Goal: Task Accomplishment & Management: Complete application form

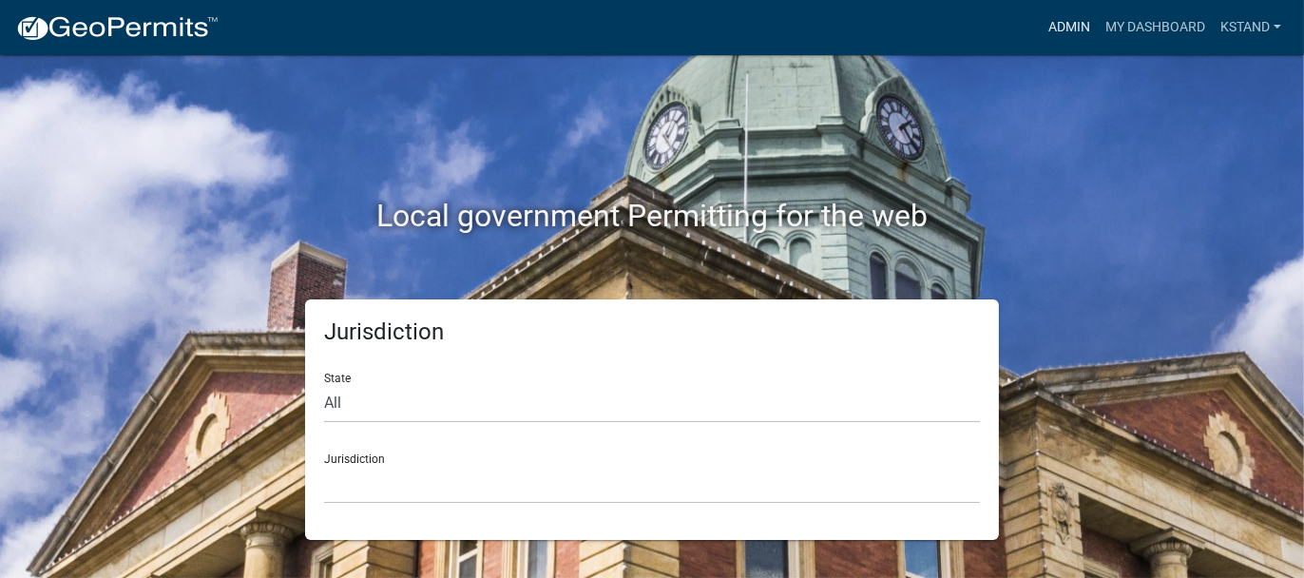
click at [1068, 29] on link "Admin" at bounding box center [1069, 28] width 57 height 36
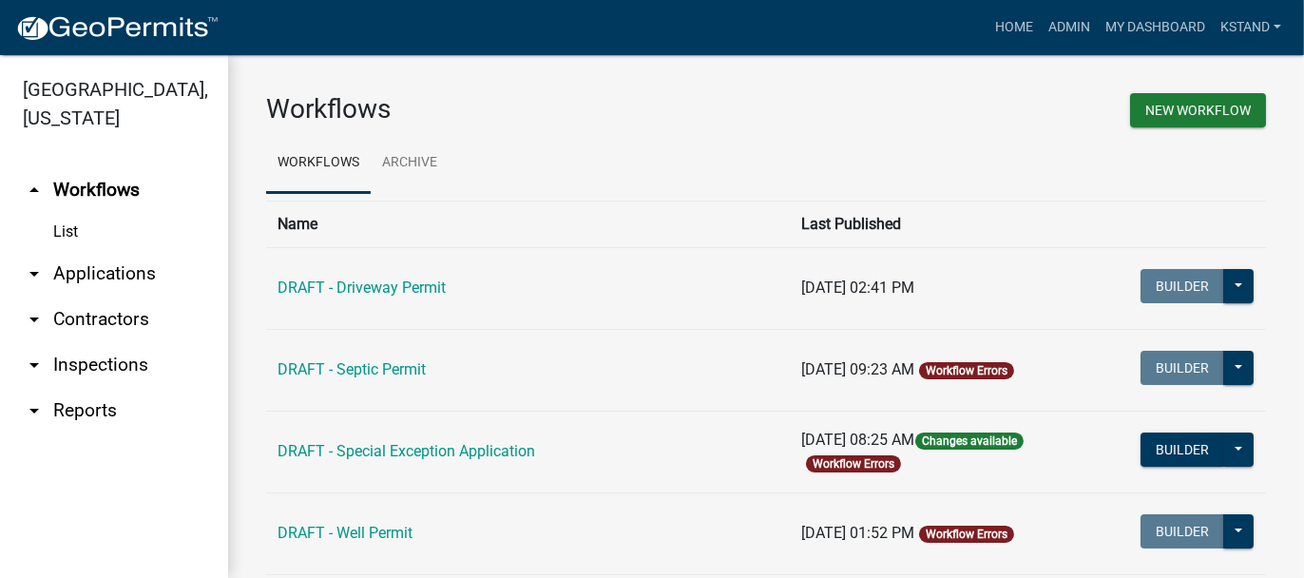
click at [80, 272] on link "arrow_drop_down Applications" at bounding box center [114, 274] width 228 height 46
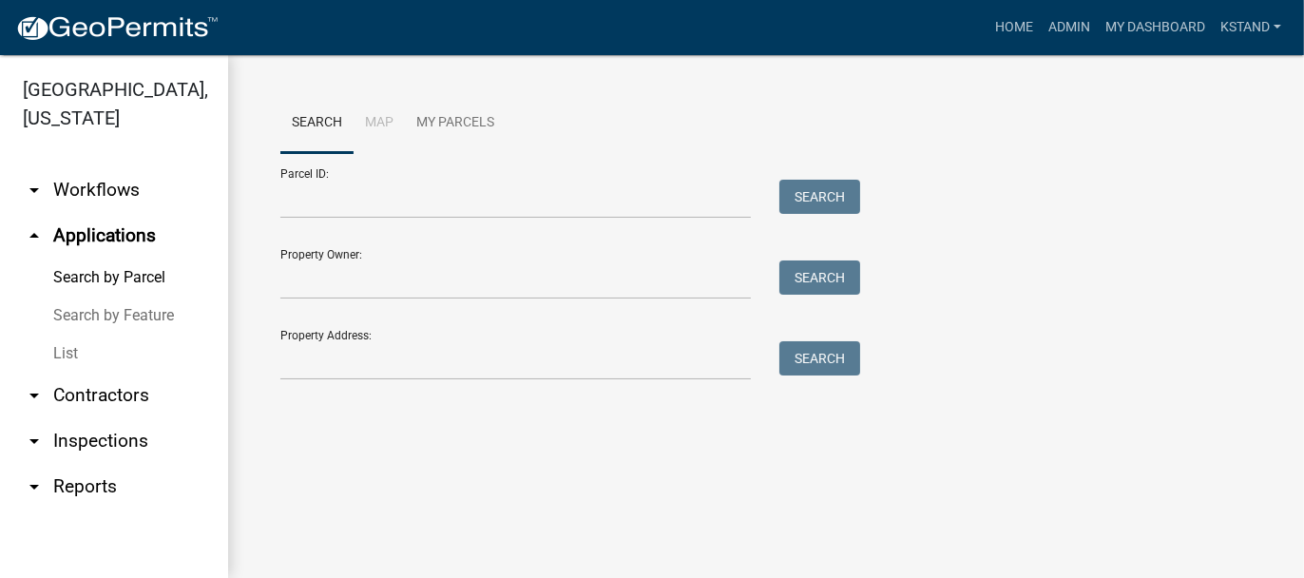
click at [63, 358] on link "List" at bounding box center [114, 354] width 228 height 38
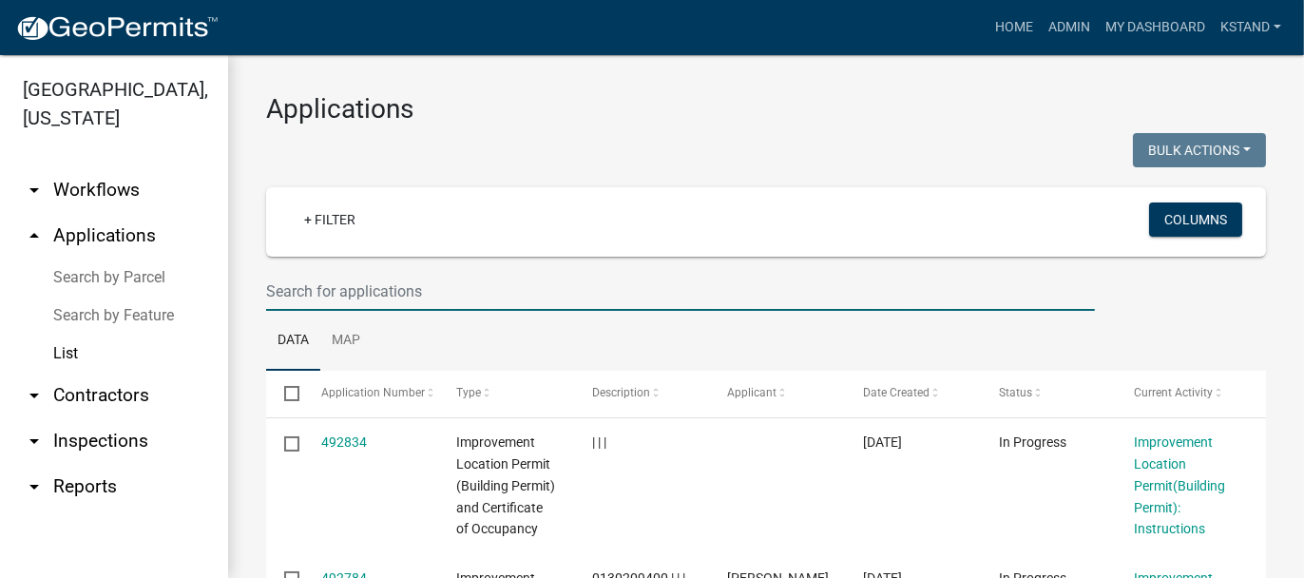
click at [388, 280] on input "text" at bounding box center [680, 291] width 829 height 39
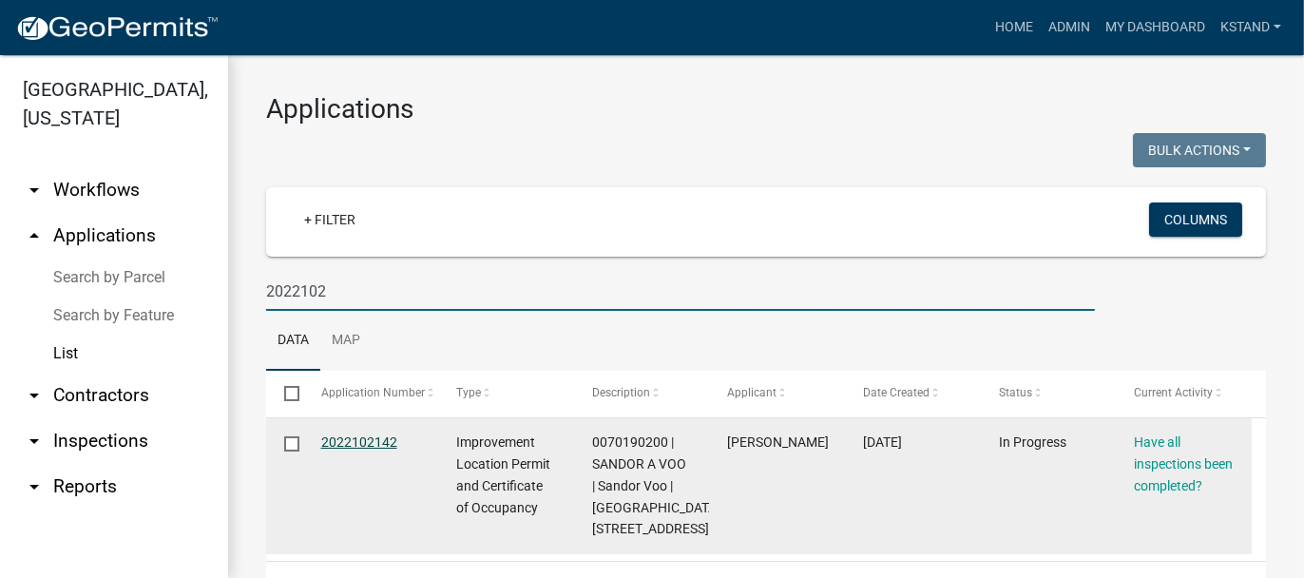
type input "2022102"
click at [362, 445] on link "2022102142" at bounding box center [359, 441] width 76 height 15
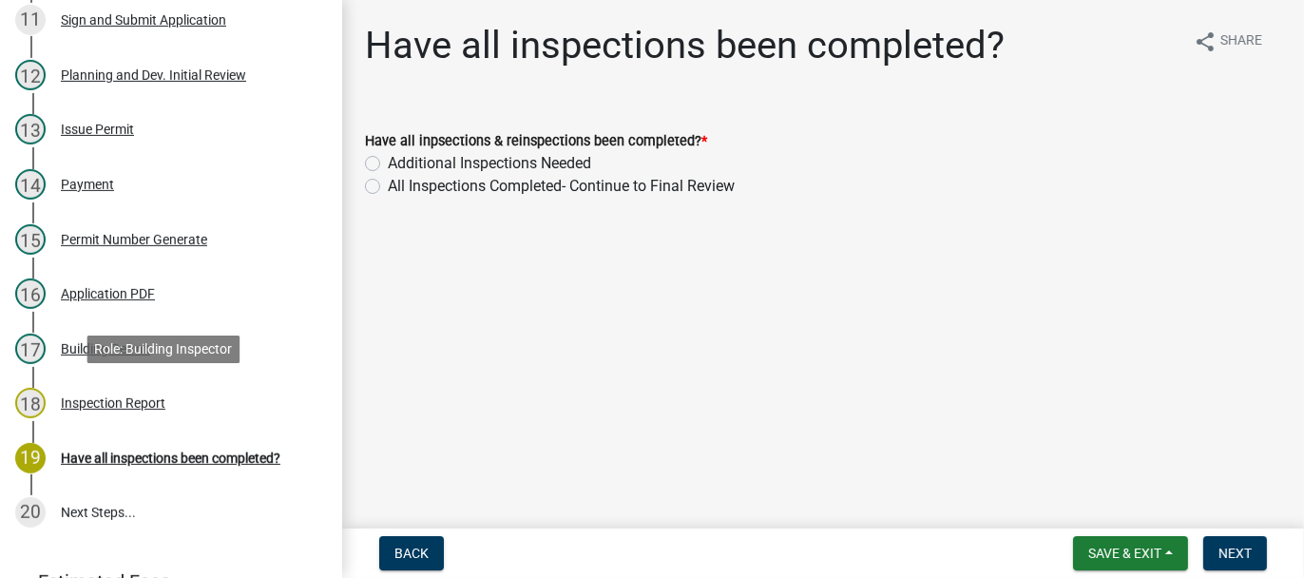
scroll to position [951, 0]
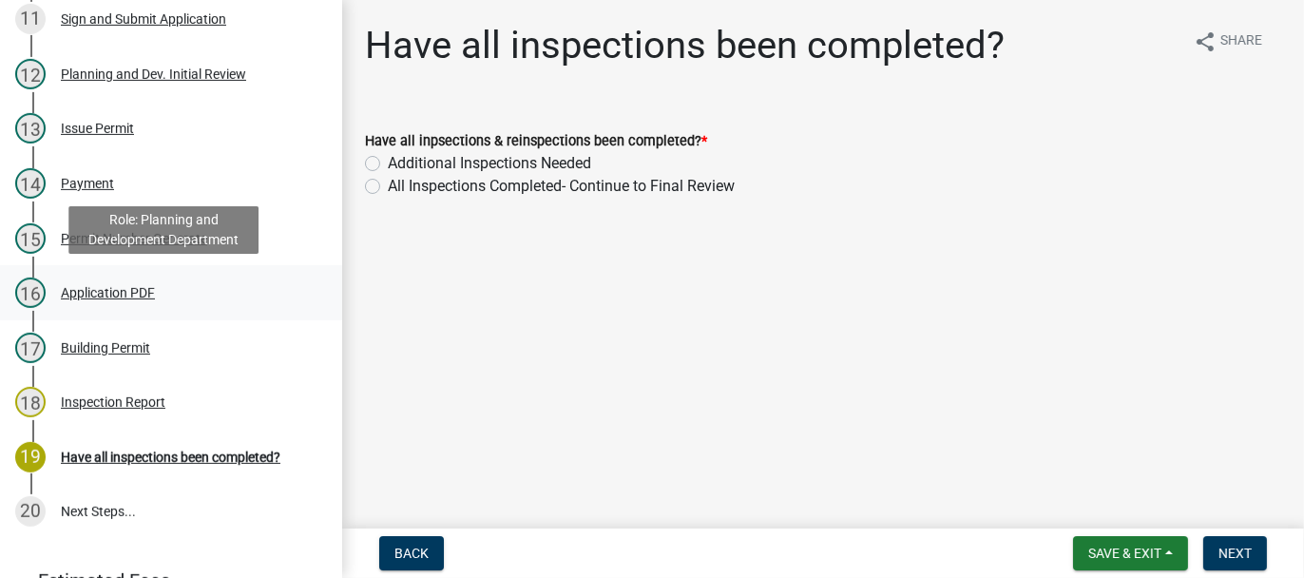
click at [87, 286] on div "Application PDF" at bounding box center [108, 292] width 94 height 13
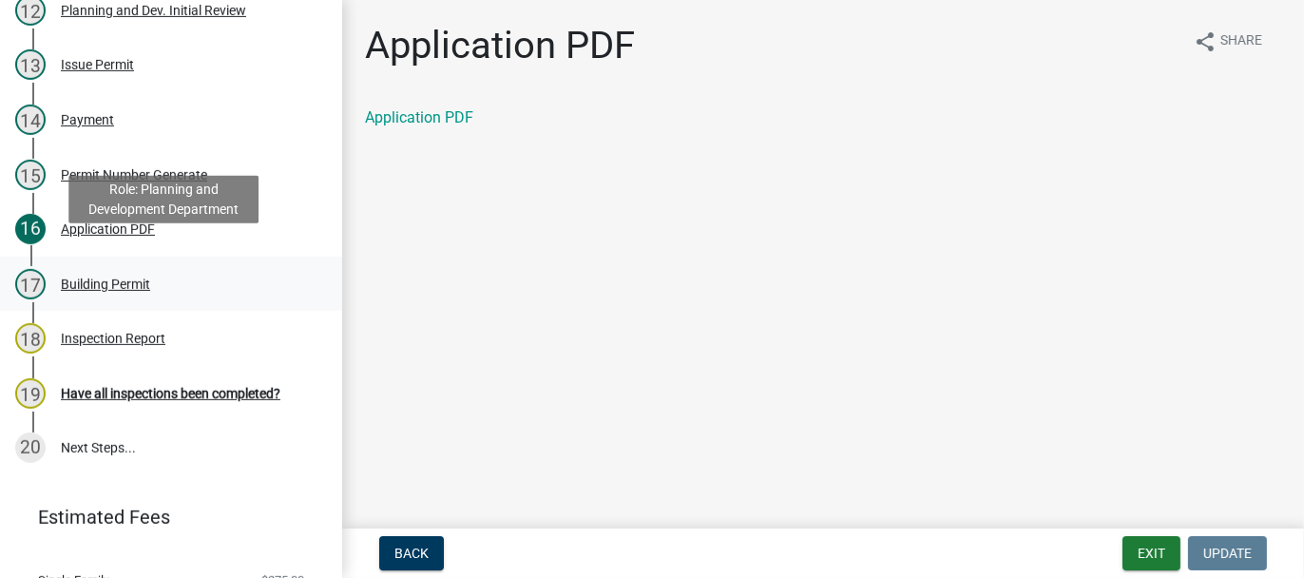
scroll to position [1046, 0]
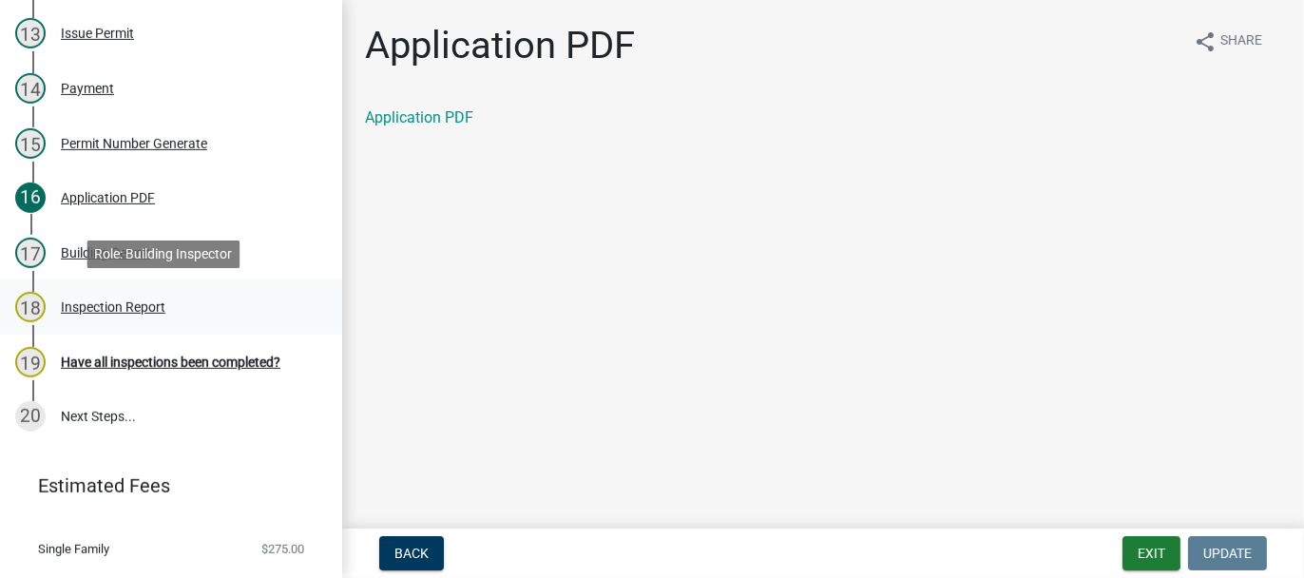
click at [85, 305] on div "Inspection Report" at bounding box center [113, 306] width 105 height 13
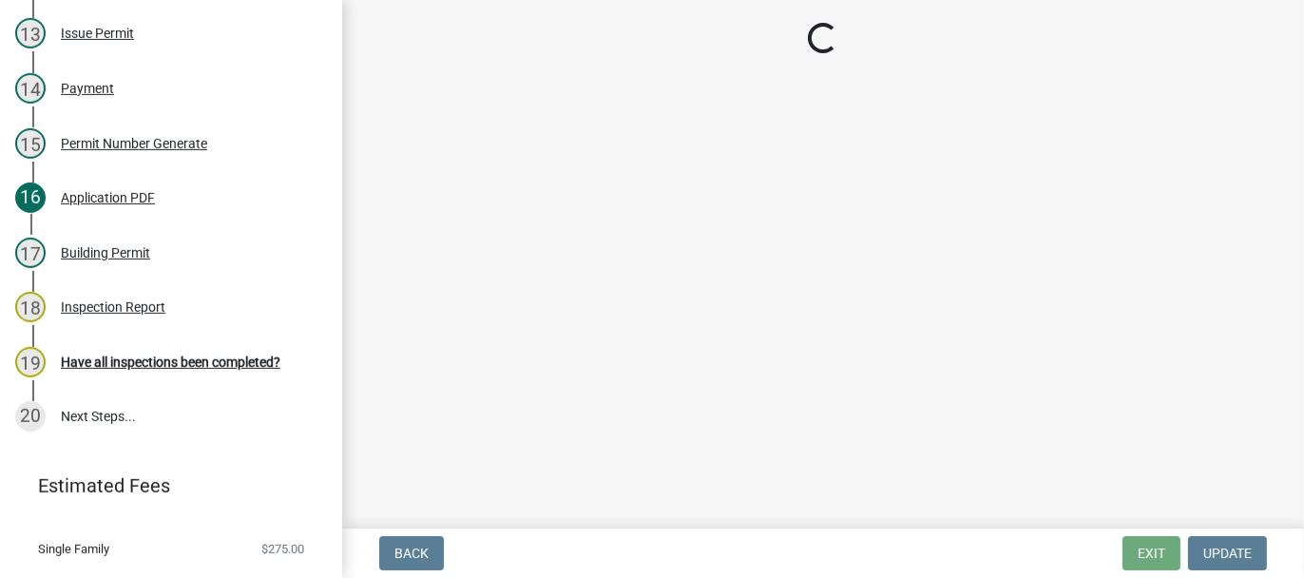
select select "62bb873c-c571-4454-ac8a-8c216551e2a3"
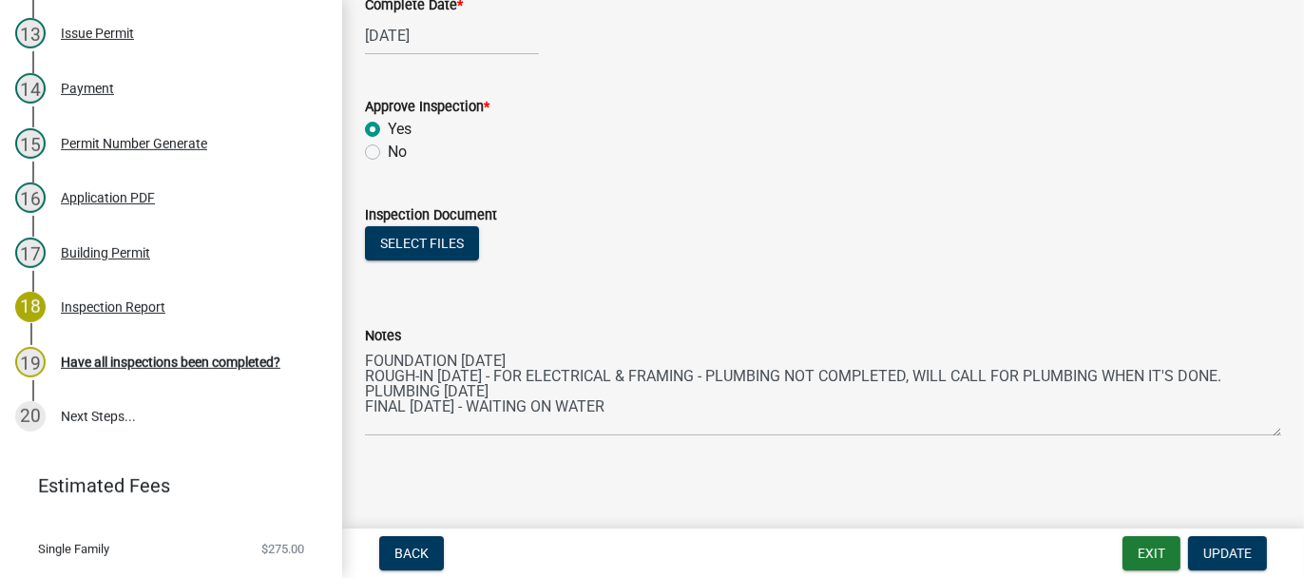
scroll to position [403, 0]
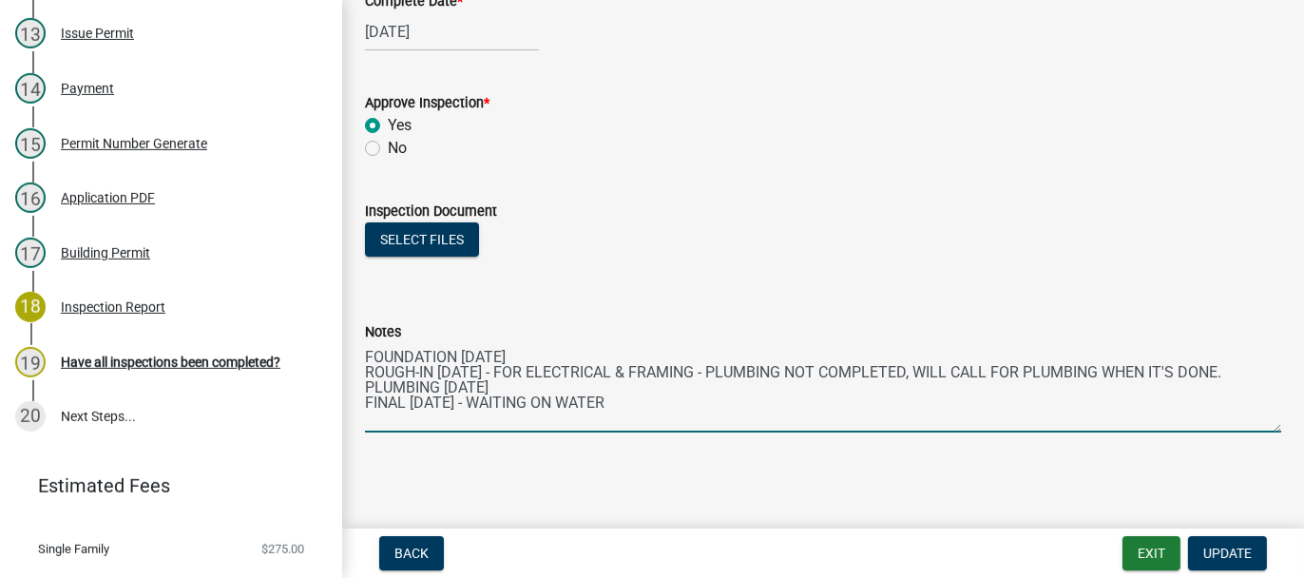
drag, startPoint x: 632, startPoint y: 403, endPoint x: 494, endPoint y: 396, distance: 138.0
click at [494, 396] on textarea "FOUNDATION [DATE] ROUGH-IN [DATE] - FOR ELECTRICAL & FRAMING - PLUMBING NOT COM…" at bounding box center [823, 387] width 917 height 89
type textarea "FOUNDATION [DATE] ROUGH-IN [DATE] - FOR ELECTRICAL & FRAMING - PLUMBING NOT COM…"
click at [1228, 553] on span "Update" at bounding box center [1228, 553] width 48 height 15
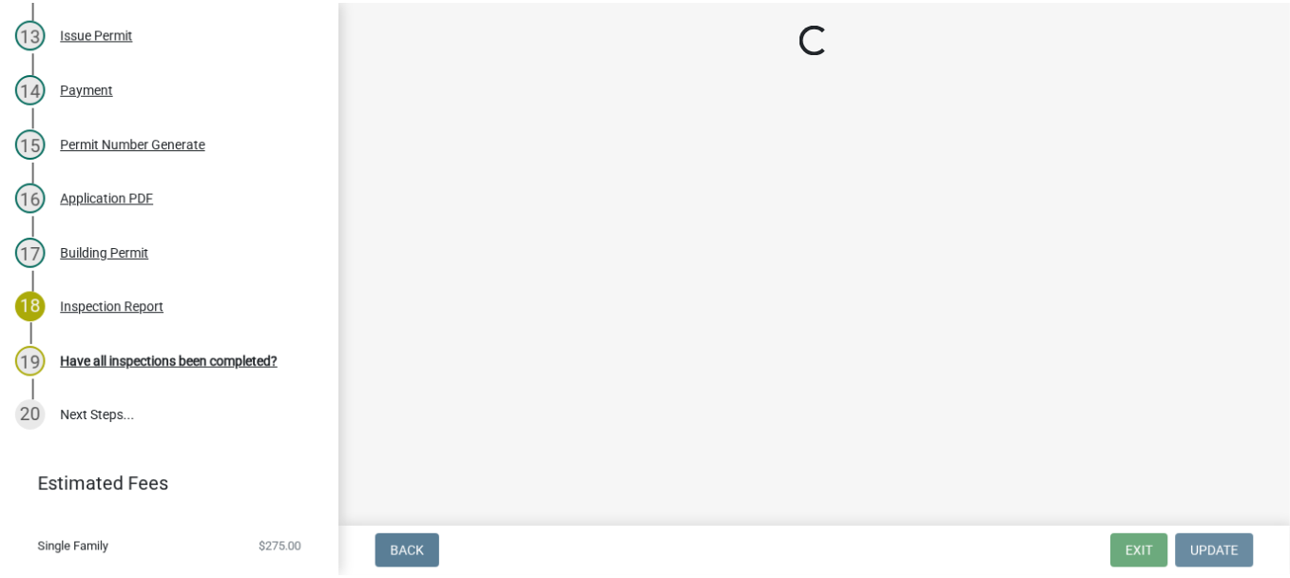
scroll to position [0, 0]
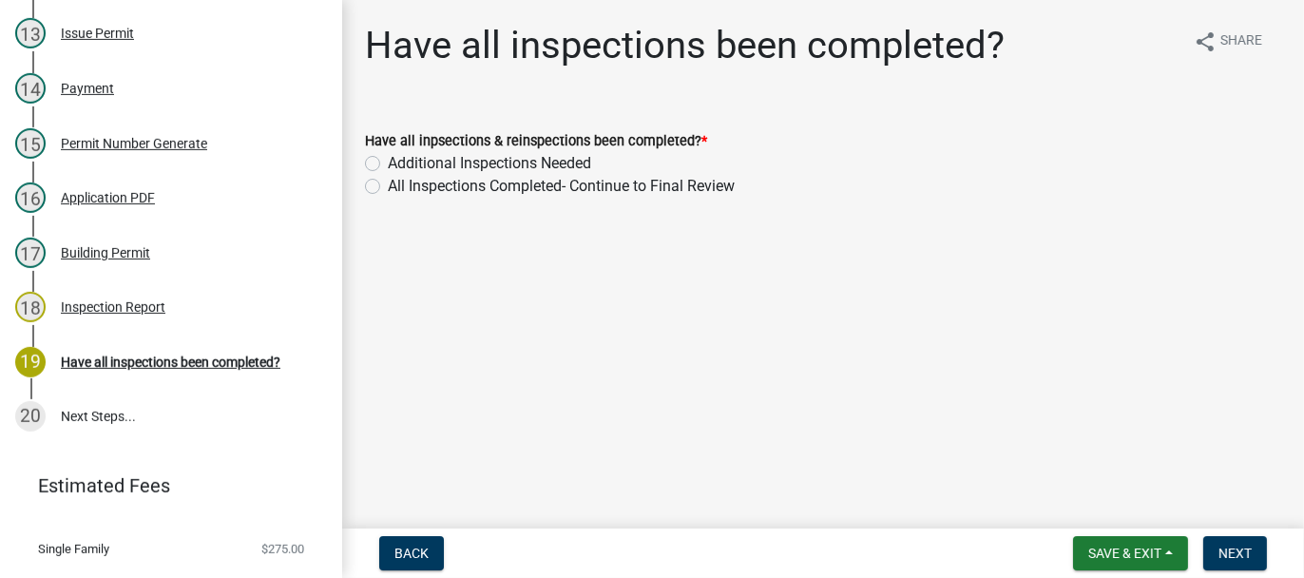
click at [388, 186] on label "All Inspections Completed- Continue to Final Review" at bounding box center [561, 186] width 347 height 23
click at [388, 186] on input "All Inspections Completed- Continue to Final Review" at bounding box center [394, 181] width 12 height 12
radio input "true"
click at [1224, 546] on span "Next" at bounding box center [1235, 553] width 33 height 15
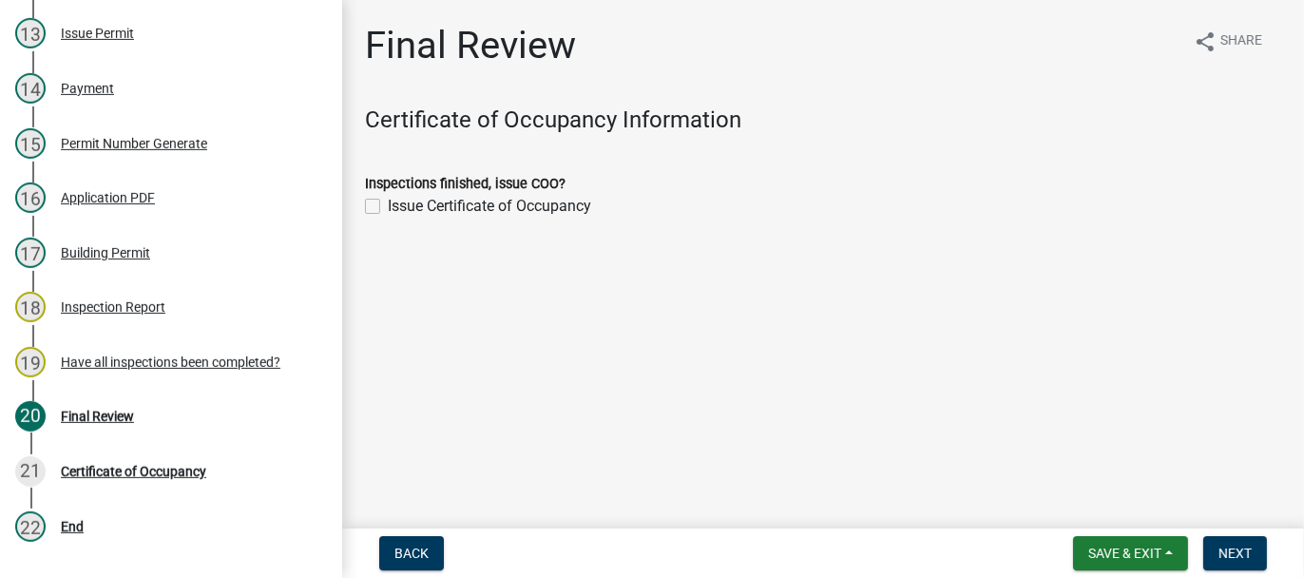
click at [388, 205] on label "Issue Certificate of Occupancy" at bounding box center [489, 206] width 203 height 23
click at [388, 205] on input "Issue Certificate of Occupancy" at bounding box center [394, 201] width 12 height 12
checkbox input "true"
click at [1233, 549] on span "Next" at bounding box center [1235, 553] width 33 height 15
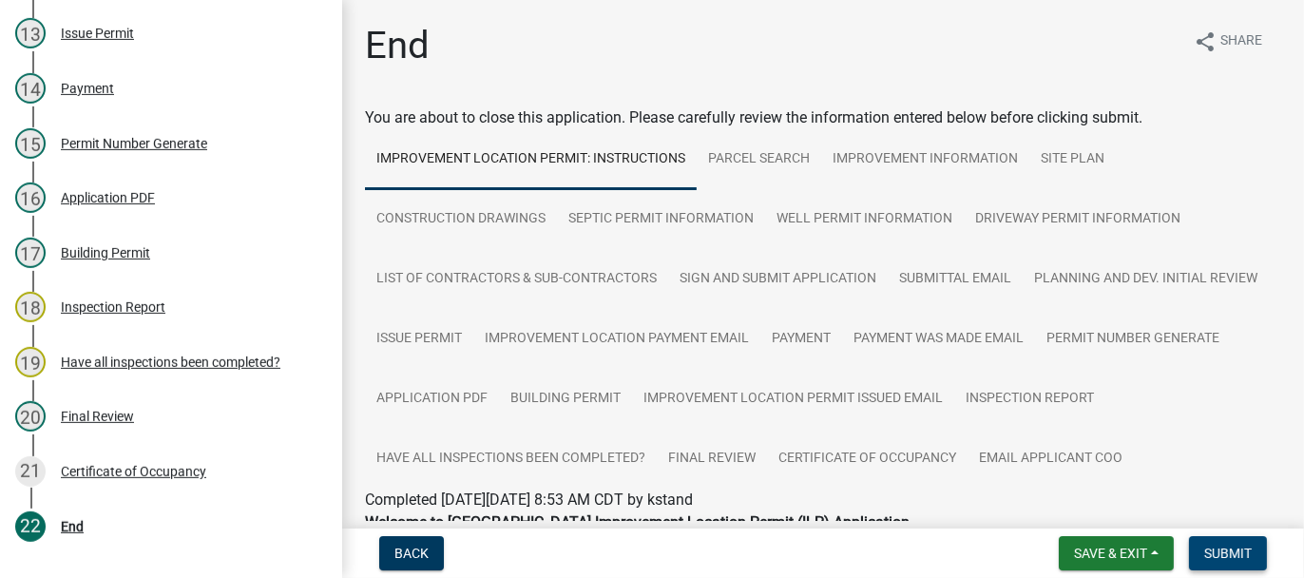
click at [1224, 550] on span "Submit" at bounding box center [1229, 553] width 48 height 15
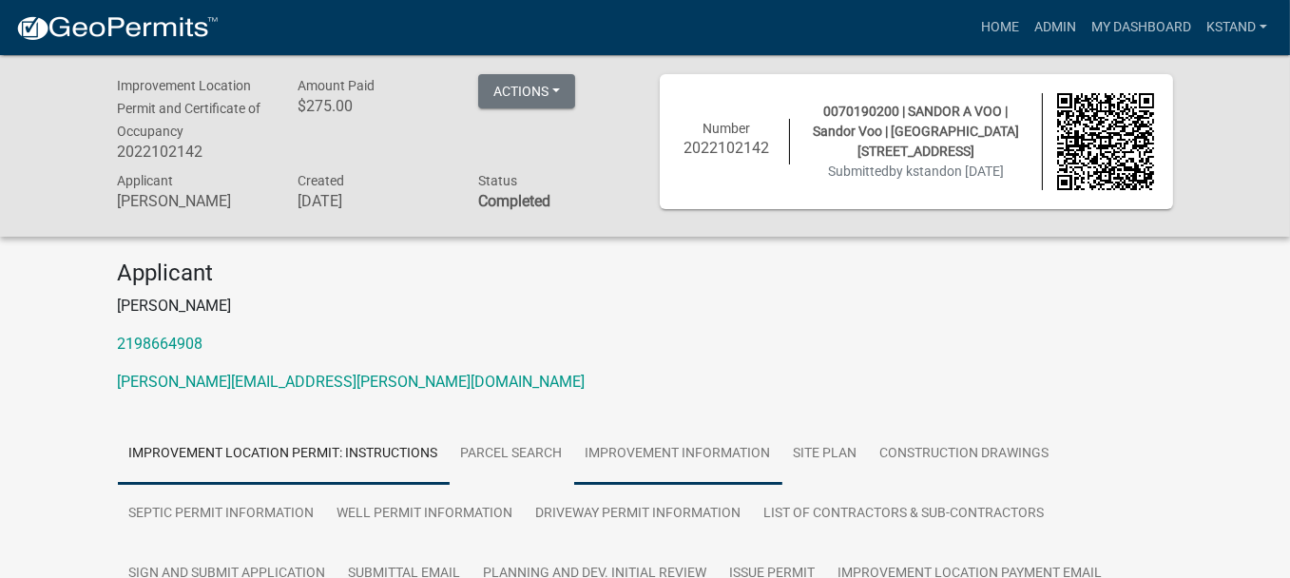
click at [745, 459] on link "Improvement Information" at bounding box center [678, 454] width 208 height 61
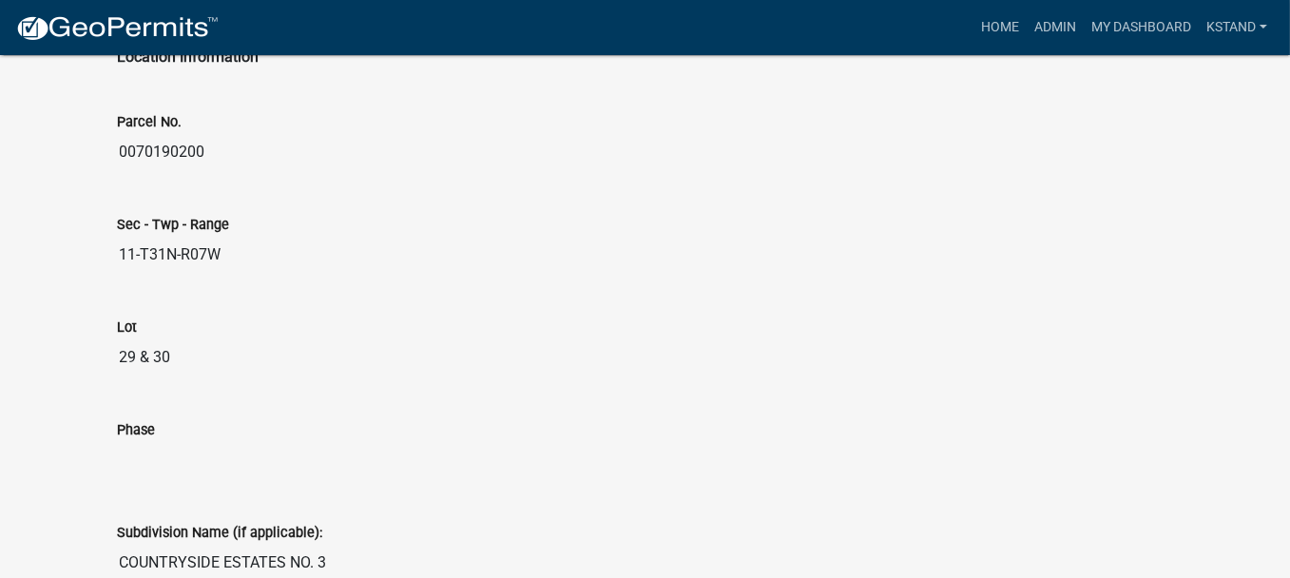
scroll to position [951, 0]
